Goal: Answer question/provide support

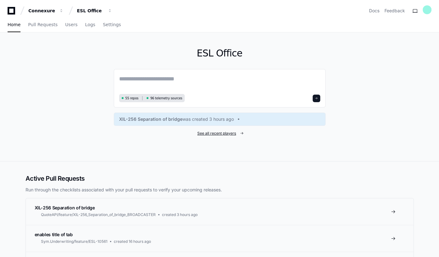
click at [217, 132] on span "See all recent players" at bounding box center [216, 133] width 39 height 5
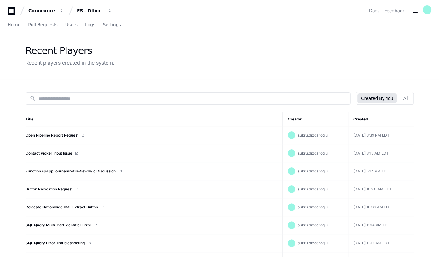
click at [57, 135] on link "Open Pipeline Report Request" at bounding box center [52, 135] width 53 height 5
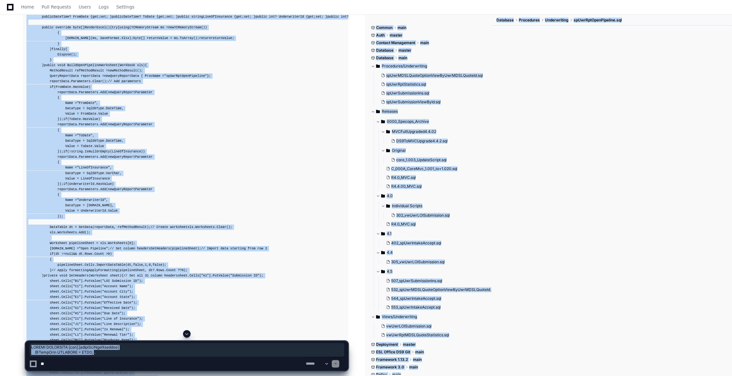
scroll to position [1584, 0]
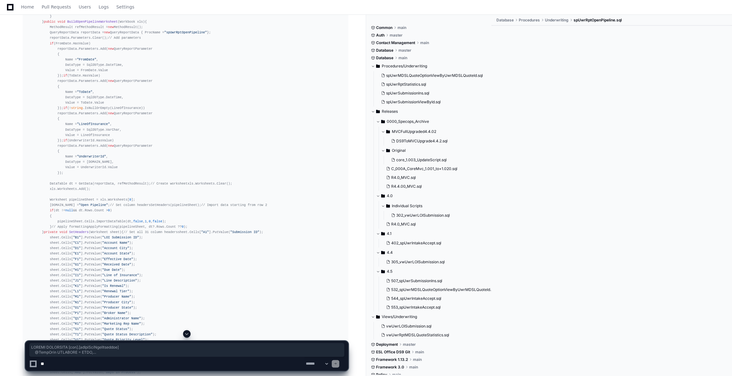
drag, startPoint x: 26, startPoint y: 111, endPoint x: 153, endPoint y: 137, distance: 129.1
copy div "CREATE PROCEDURE [dbo].[spUwrRptOpenPipeline] @FromDate DATETIME = NULL , @ToDa…"
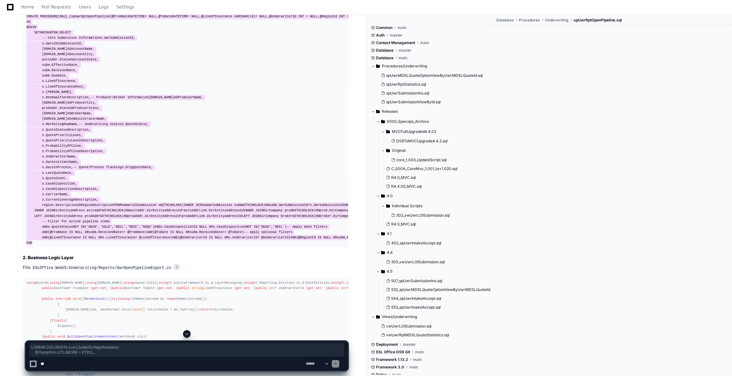
scroll to position [1126, 0]
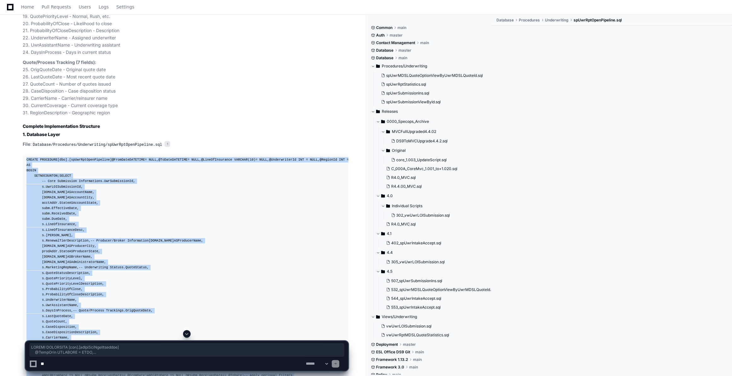
click at [136, 180] on div "CREATE PROCEDURE [dbo].[spUwrRptOpenPipeline] @FromDate DATETIME = NULL , @ToDa…" at bounding box center [185, 273] width 318 height 232
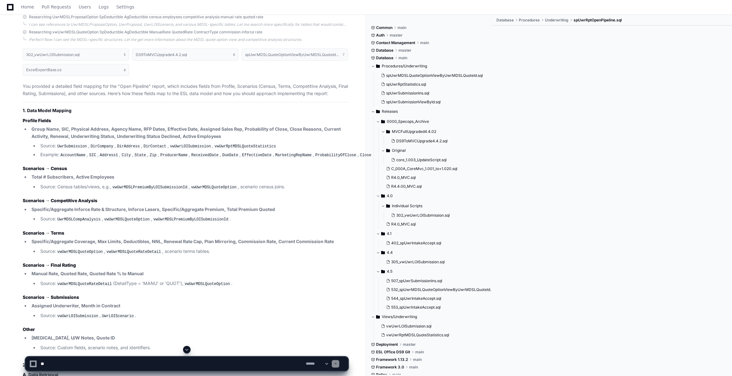
scroll to position [3732, 0]
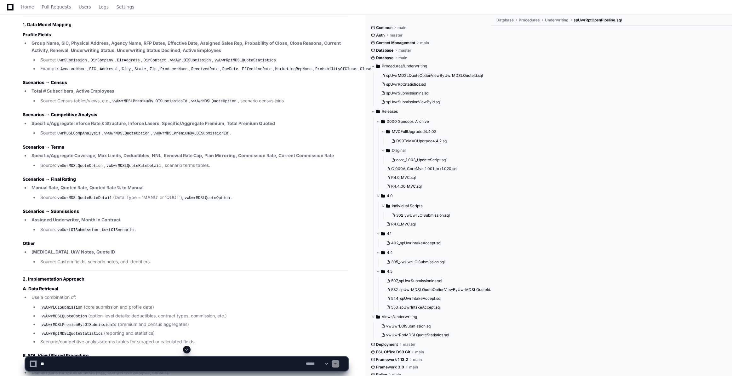
click at [55, 256] on textarea at bounding box center [171, 364] width 265 height 14
paste textarea "**********"
click at [84, 256] on textarea "To enrich screen reader interactions, please activate Accessibility in Grammarl…" at bounding box center [171, 364] width 265 height 14
type textarea "**********"
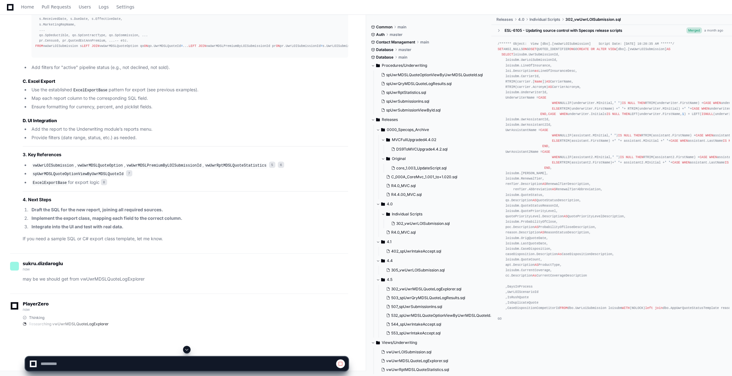
scroll to position [4232, 0]
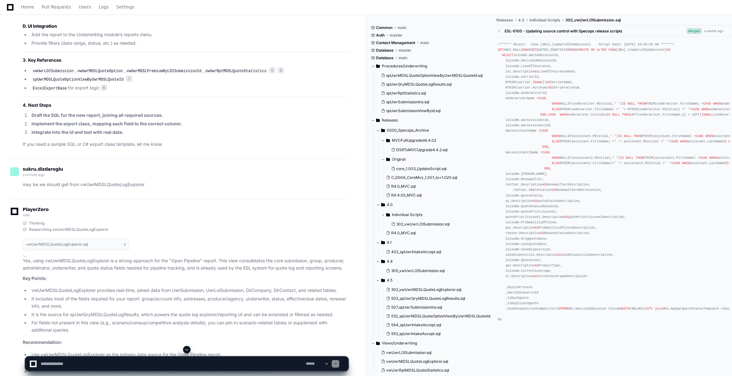
click at [186, 256] on span at bounding box center [186, 349] width 5 height 5
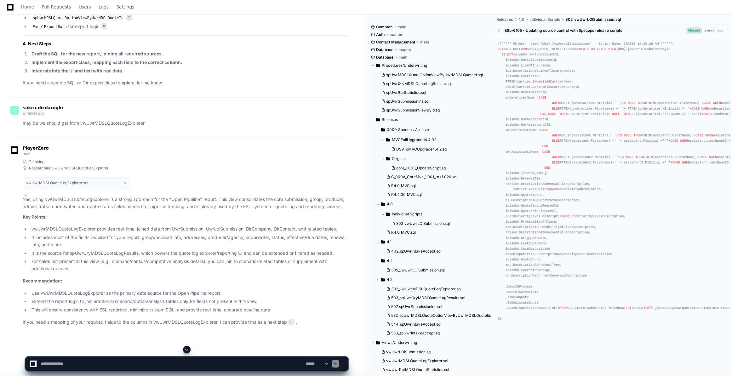
scroll to position [5448, 0]
